Goal: Obtain resource: Download file/media

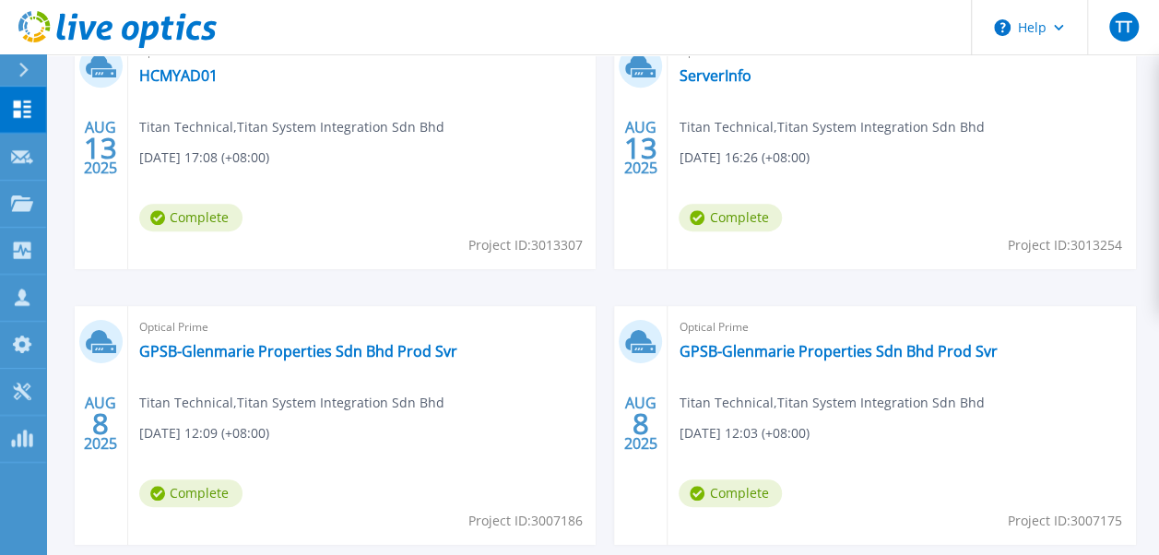
scroll to position [646, 0]
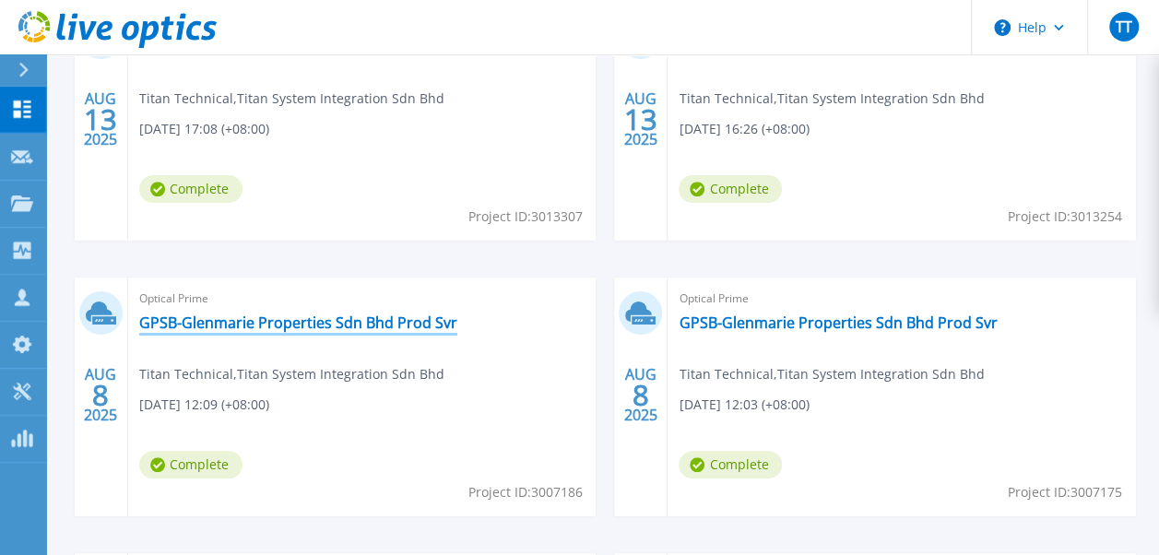
click at [291, 328] on link "GPSB-Glenmarie Properties Sdn Bhd Prod Svr" at bounding box center [298, 323] width 318 height 18
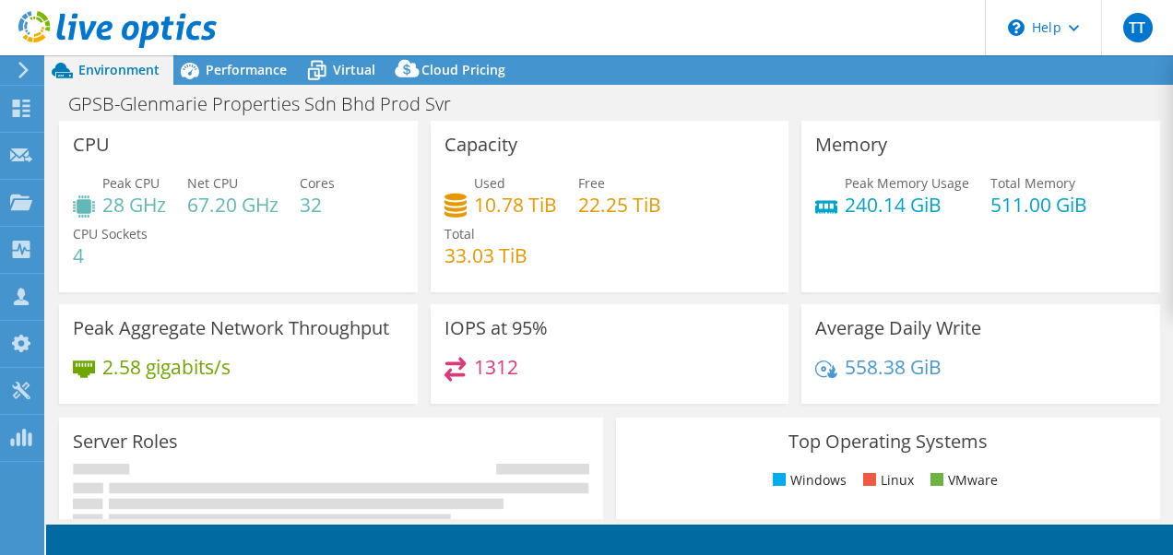
select select "USD"
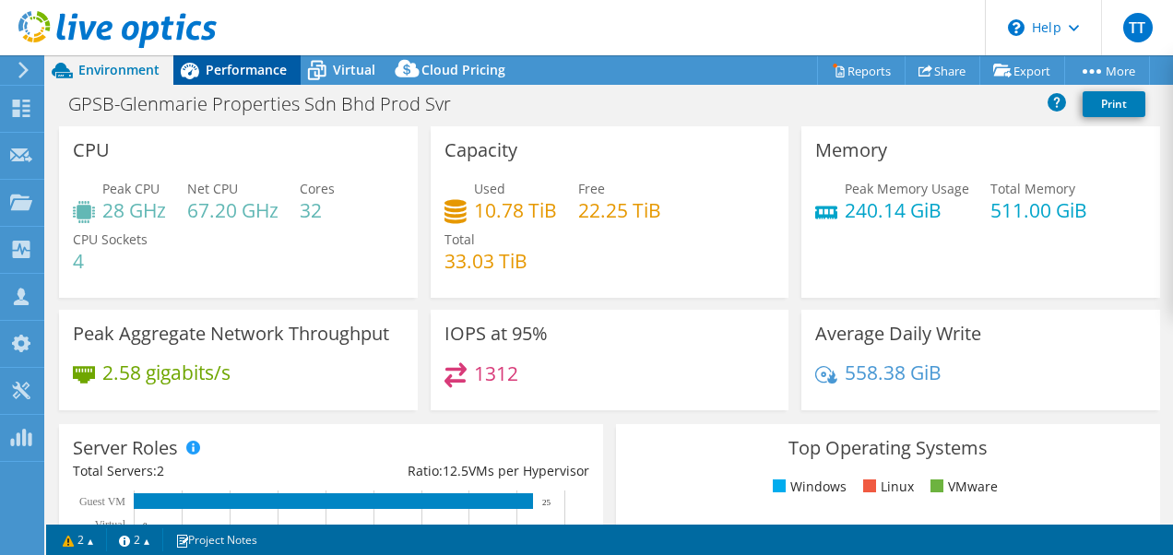
click at [276, 67] on span "Performance" at bounding box center [246, 70] width 81 height 18
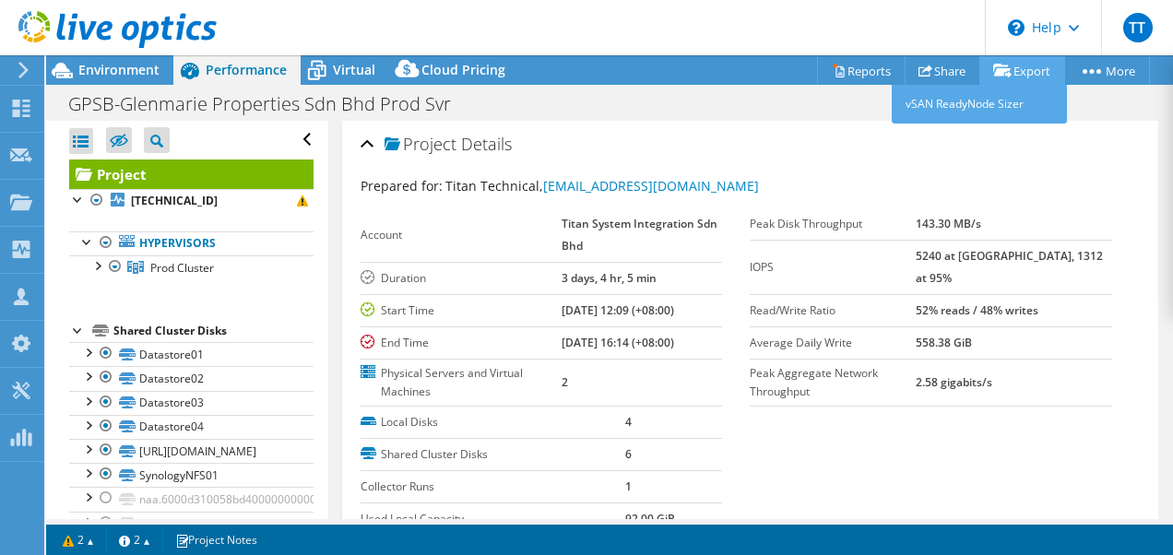
click at [1035, 70] on link "Export" at bounding box center [1022, 70] width 86 height 29
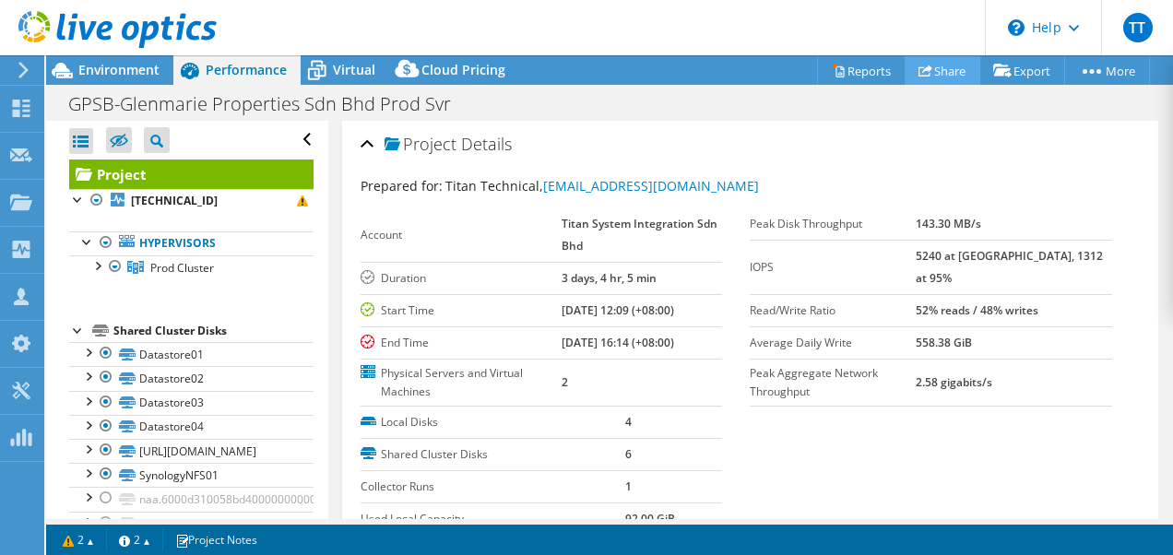
click at [921, 77] on icon at bounding box center [926, 71] width 14 height 14
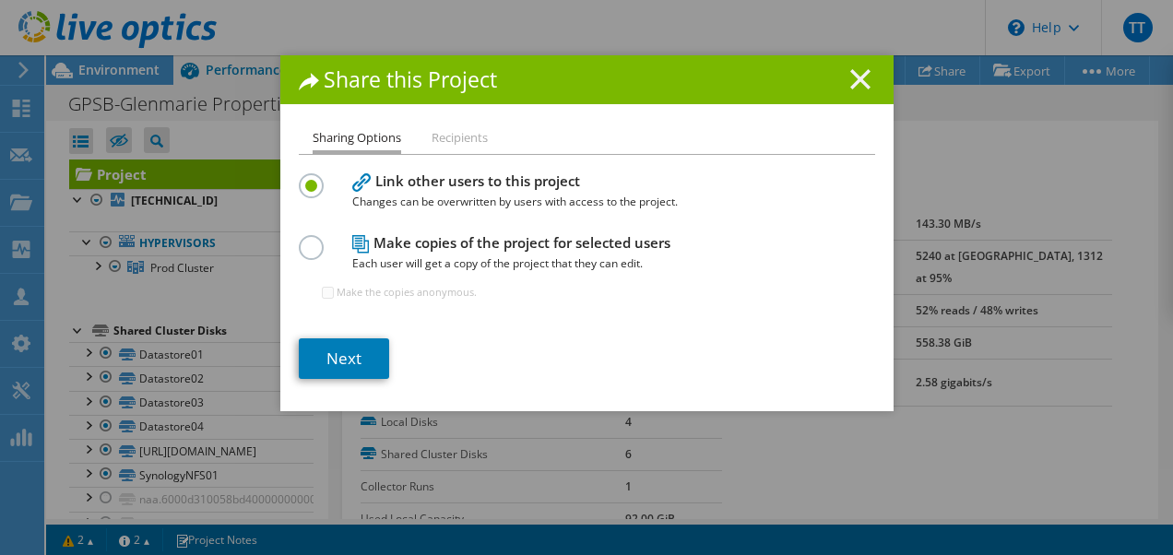
click at [851, 83] on line at bounding box center [860, 79] width 18 height 18
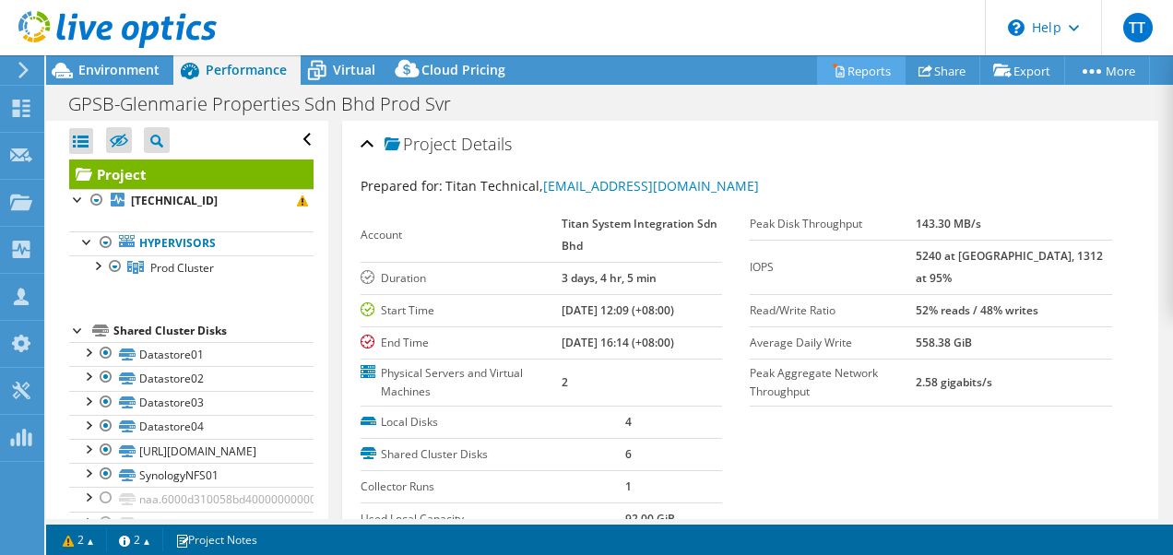
click at [854, 70] on link "Reports" at bounding box center [861, 70] width 89 height 29
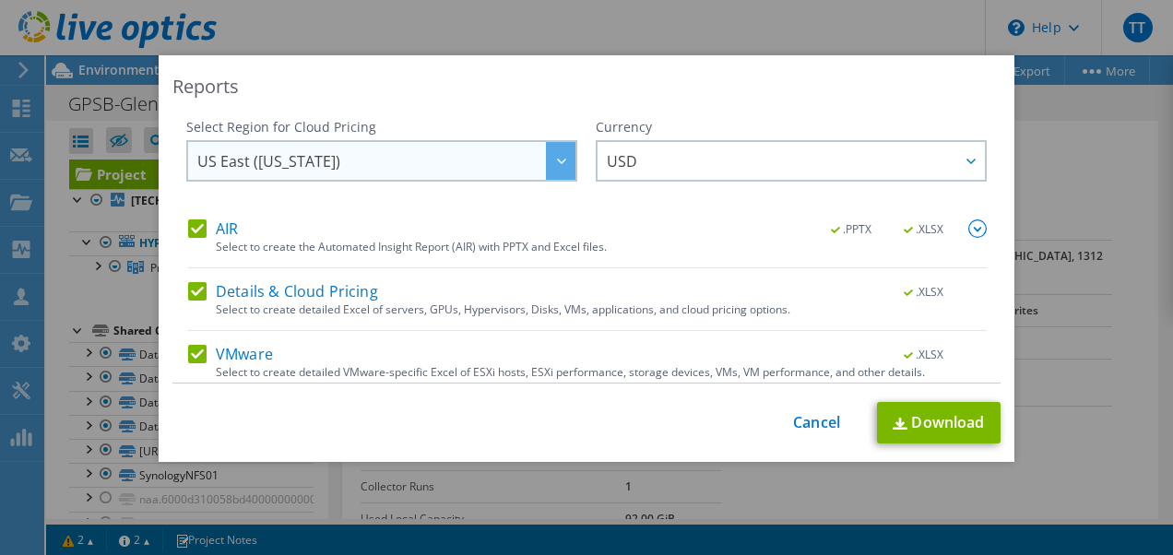
click at [514, 162] on span "US East ([US_STATE])" at bounding box center [386, 161] width 378 height 38
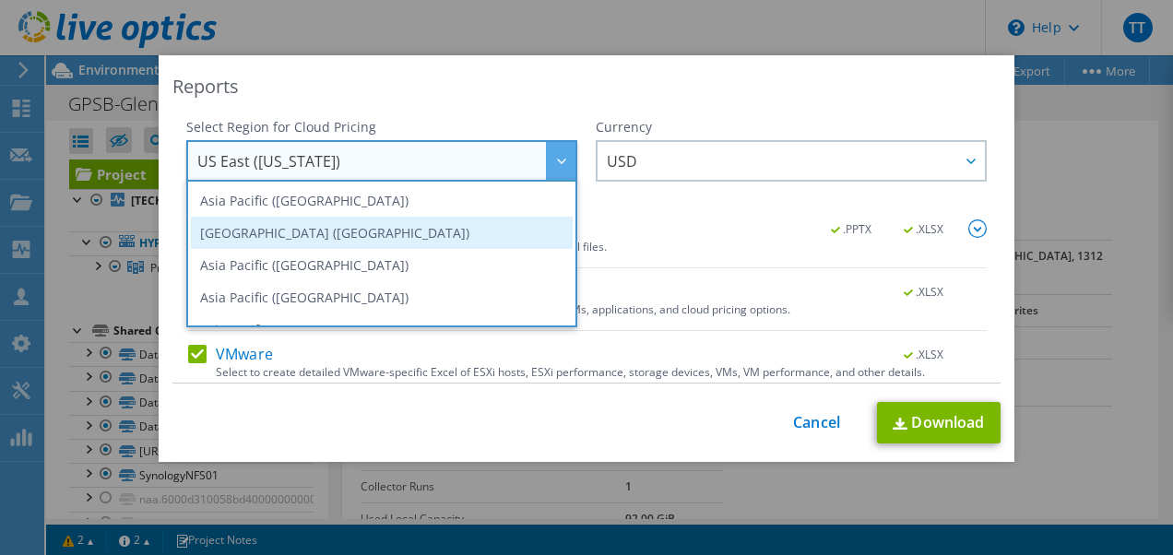
scroll to position [92, 0]
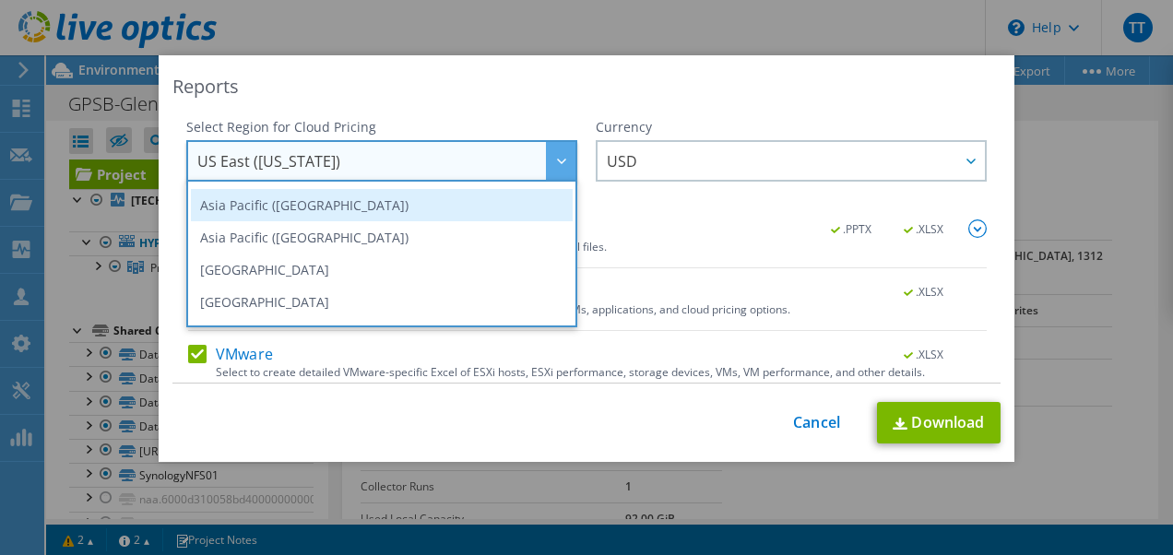
click at [411, 208] on li "Asia Pacific ([GEOGRAPHIC_DATA])" at bounding box center [382, 205] width 382 height 32
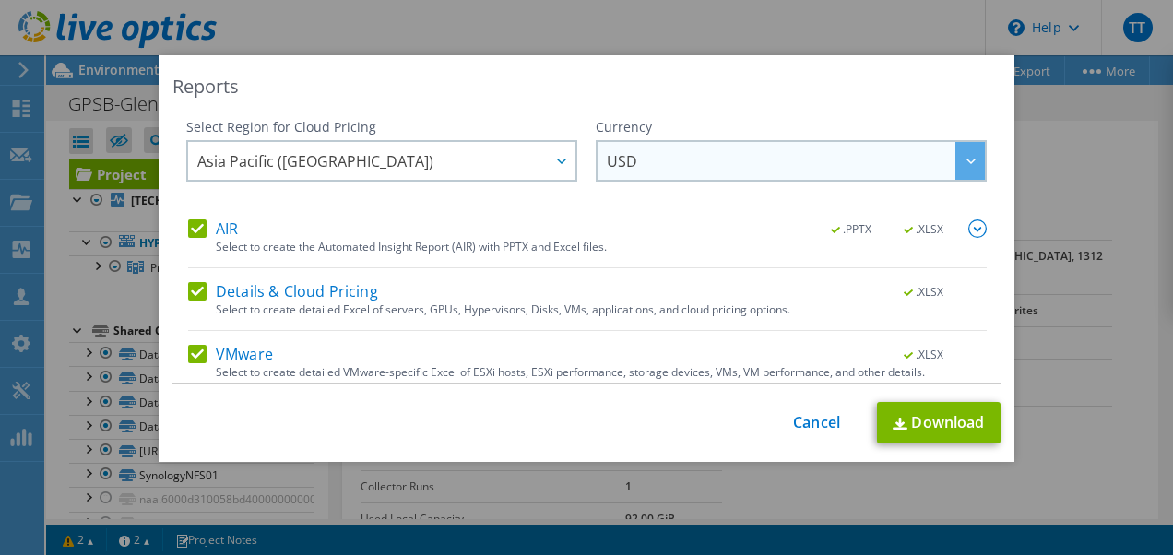
click at [682, 169] on span "USD" at bounding box center [796, 161] width 378 height 38
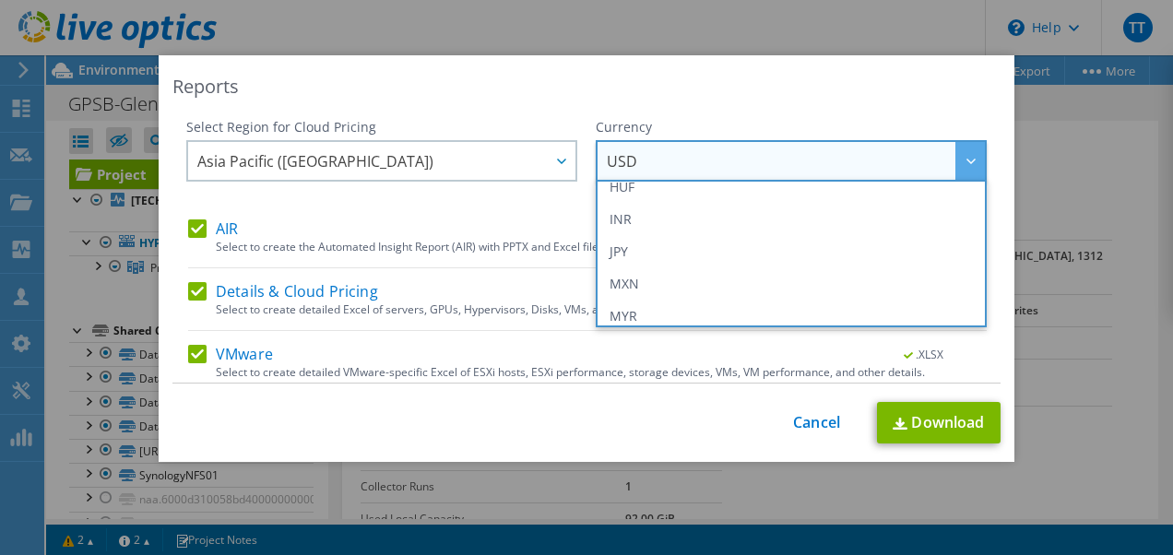
scroll to position [461, 0]
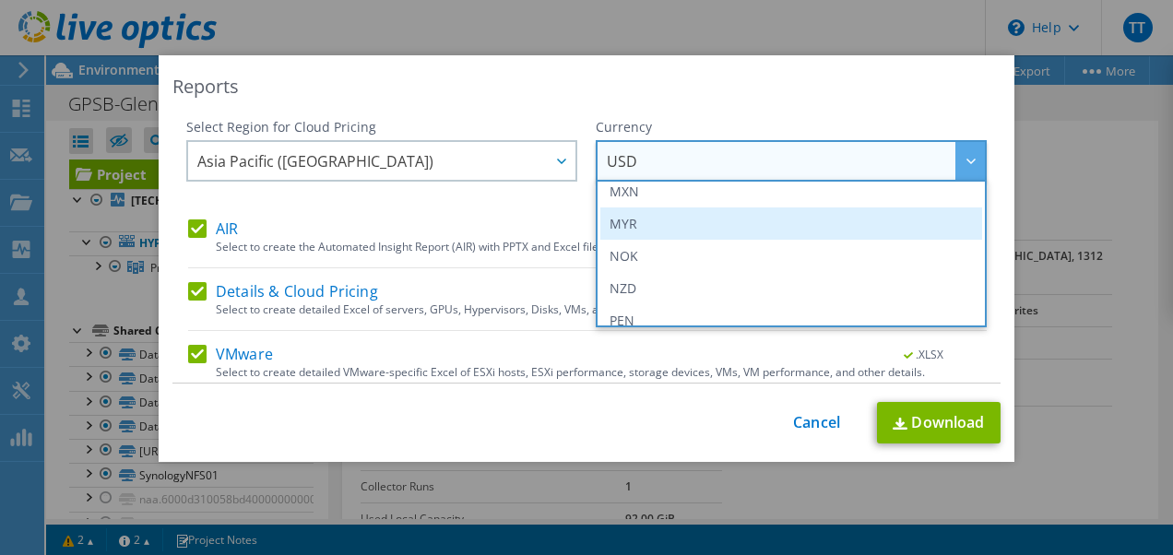
click at [682, 208] on li "MYR" at bounding box center [791, 224] width 382 height 32
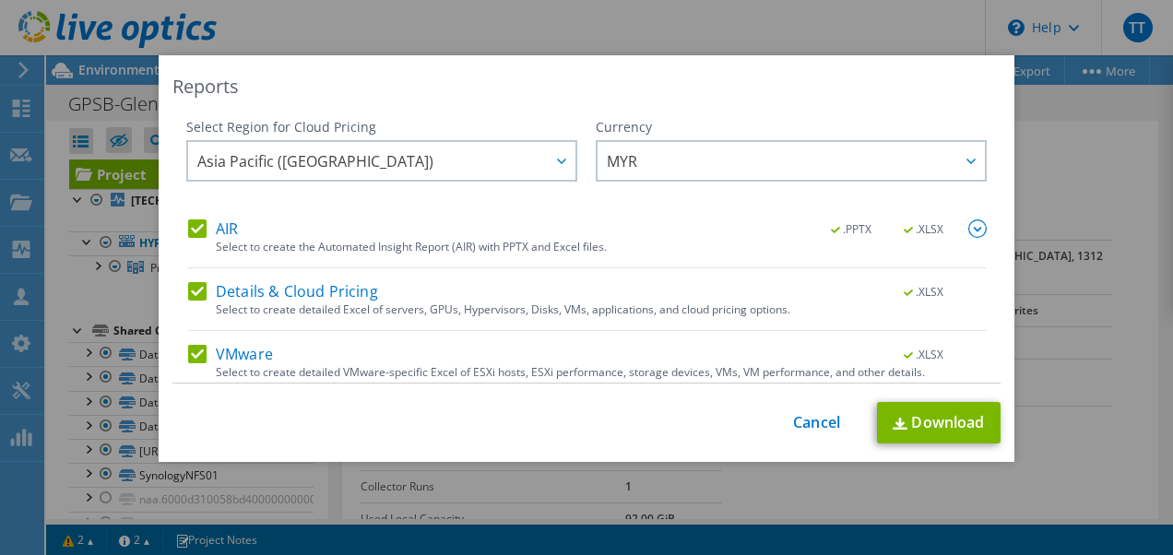
scroll to position [71, 0]
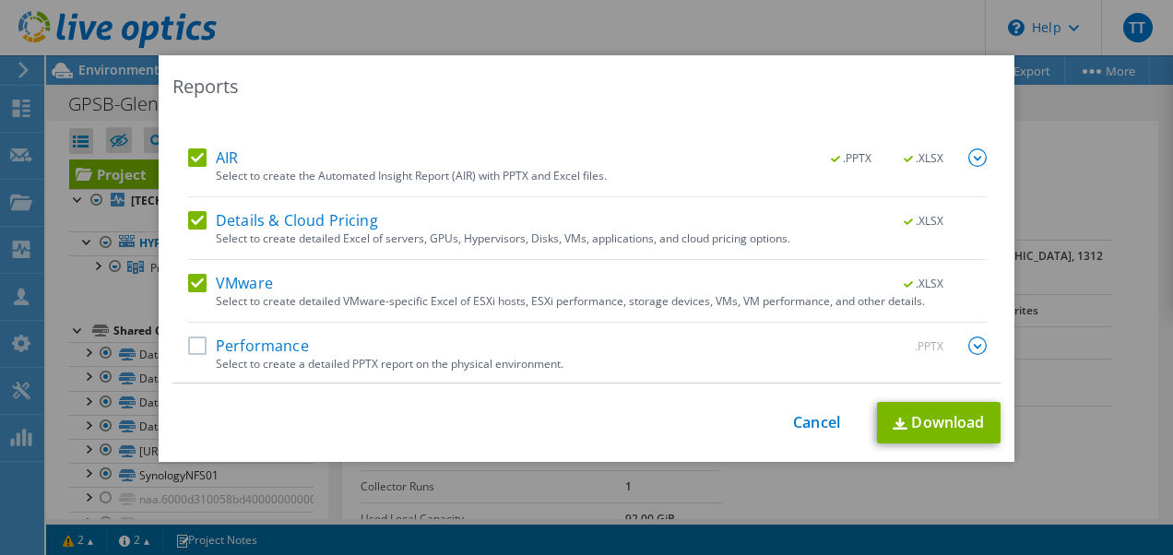
click at [188, 222] on label "Details & Cloud Pricing" at bounding box center [283, 220] width 190 height 18
click at [0, 0] on input "Details & Cloud Pricing" at bounding box center [0, 0] width 0 height 0
click at [197, 349] on label "Performance" at bounding box center [248, 346] width 121 height 18
click at [0, 0] on input "Performance" at bounding box center [0, 0] width 0 height 0
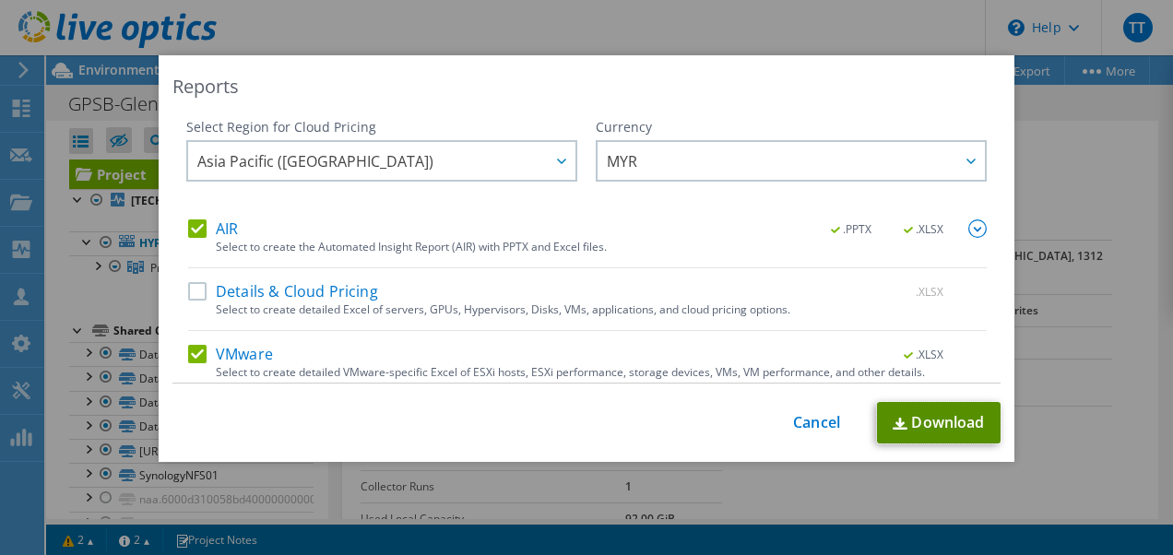
click at [930, 427] on link "Download" at bounding box center [939, 423] width 124 height 42
click at [1086, 197] on div "Reports Select Region for Cloud Pricing Asia Pacific ([GEOGRAPHIC_DATA]) [GEOGR…" at bounding box center [586, 277] width 1173 height 445
